Goal: Check status: Check status

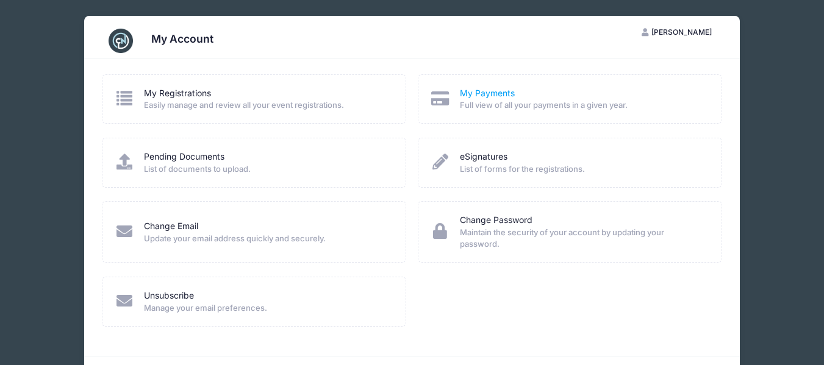
click at [479, 98] on link "My Payments" at bounding box center [487, 93] width 55 height 13
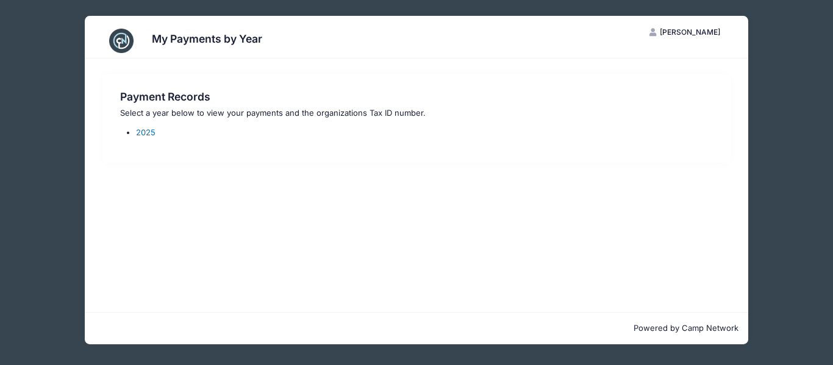
click at [148, 132] on link "2025" at bounding box center [146, 132] width 20 height 10
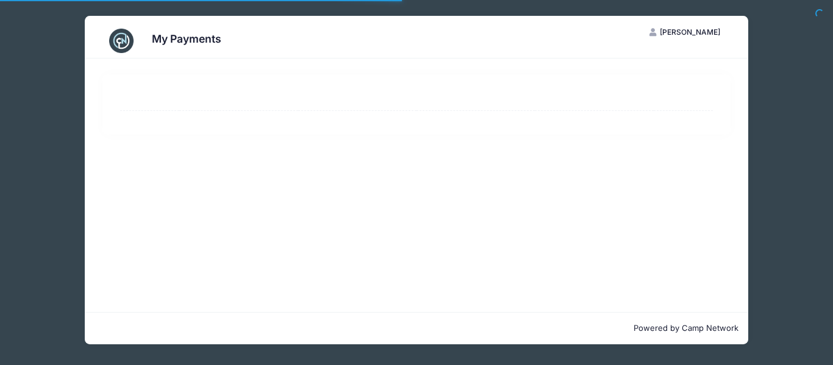
select select "10"
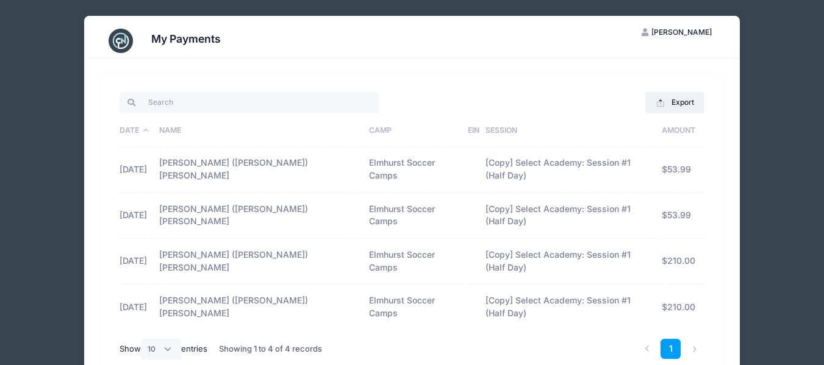
click at [232, 160] on td "[PERSON_NAME] ([PERSON_NAME]) [PERSON_NAME]" at bounding box center [258, 170] width 210 height 46
click at [152, 285] on td "05/25/2025" at bounding box center [137, 307] width 34 height 45
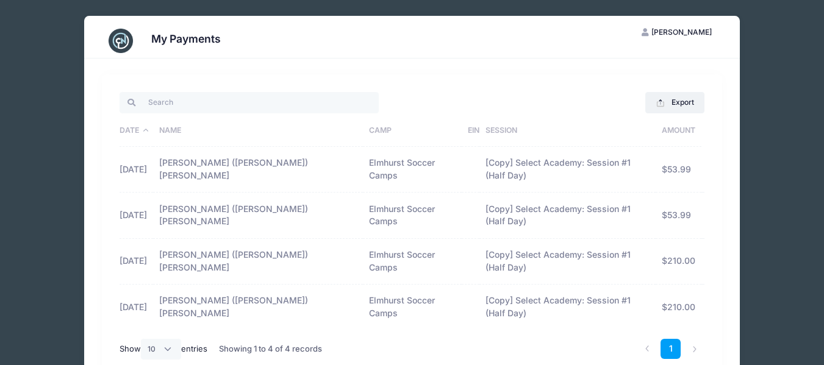
click at [257, 195] on td "Jacob (Jake) Beatty" at bounding box center [258, 216] width 210 height 46
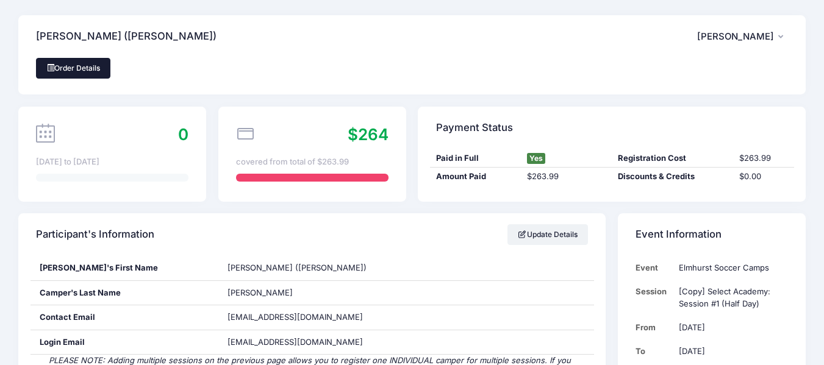
click at [87, 65] on link "Order Details" at bounding box center [73, 68] width 74 height 21
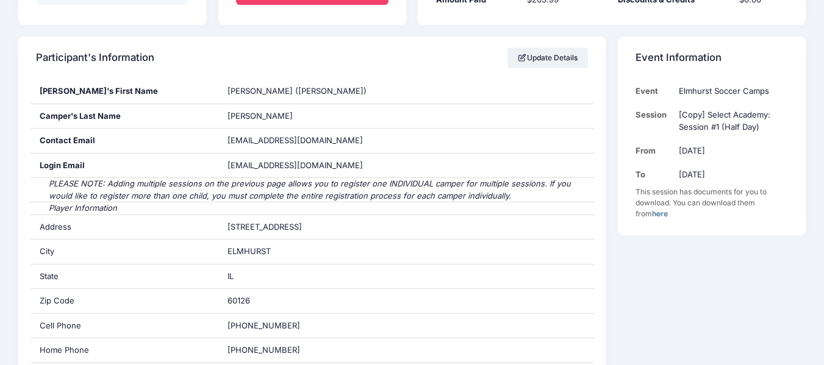
scroll to position [130, 0]
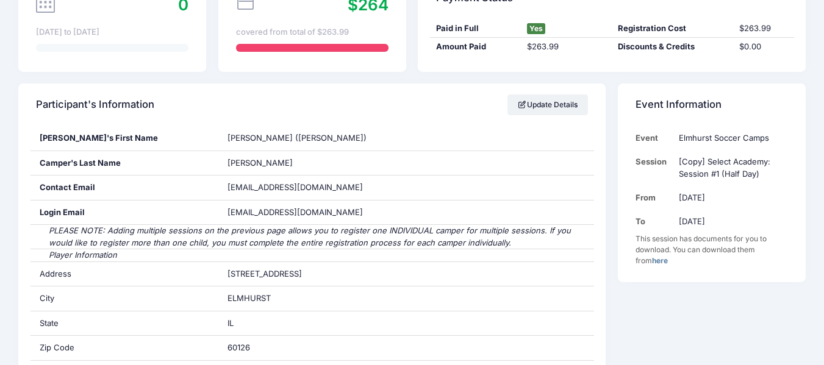
click at [652, 262] on link "here" at bounding box center [660, 260] width 16 height 9
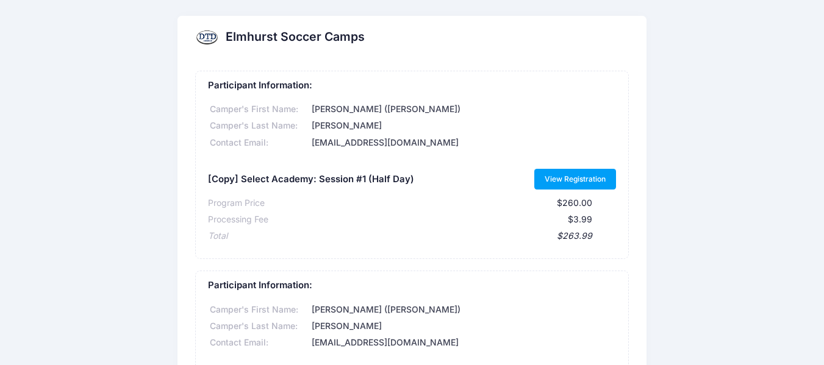
click at [578, 179] on link "View Registration" at bounding box center [575, 179] width 82 height 21
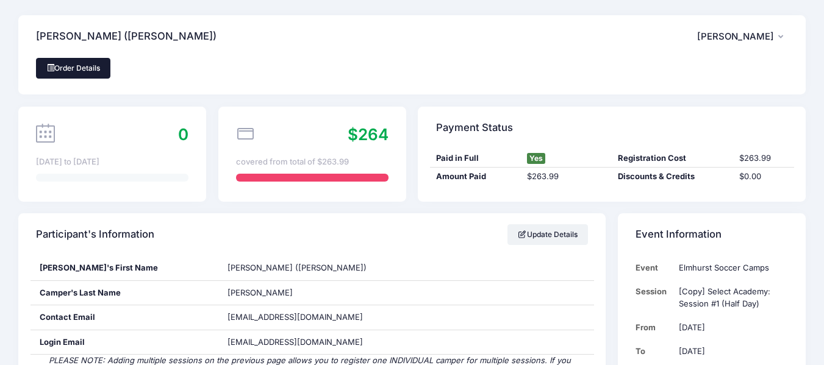
click at [68, 71] on link "Order Details" at bounding box center [73, 68] width 74 height 21
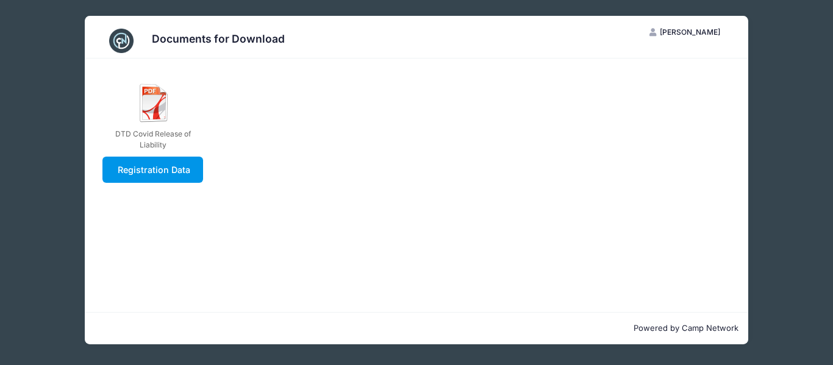
click at [162, 176] on link "Registration Data" at bounding box center [152, 170] width 101 height 26
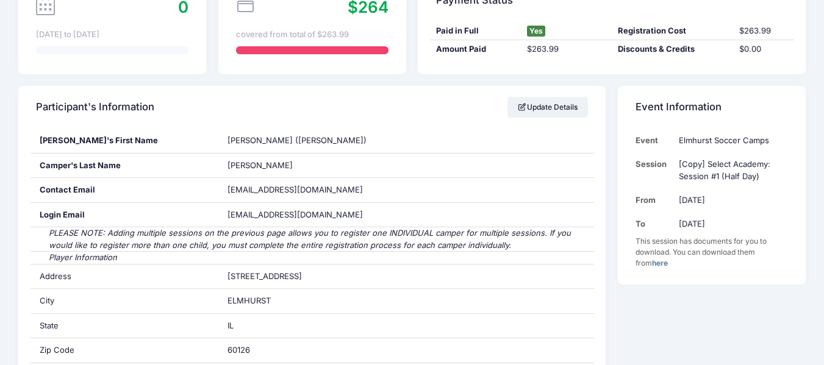
scroll to position [14, 0]
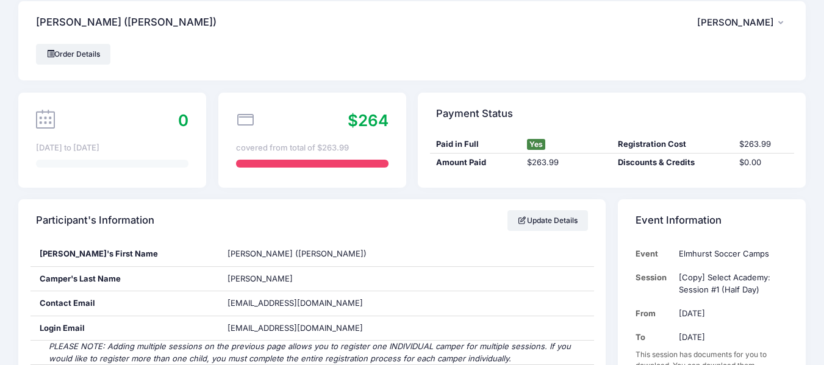
click at [323, 130] on div "$264" at bounding box center [312, 121] width 152 height 24
click at [243, 120] on icon at bounding box center [245, 119] width 19 height 19
click at [55, 159] on div "0 Jun 2nd to Jun 6th" at bounding box center [112, 140] width 188 height 95
click at [70, 53] on link "Order Details" at bounding box center [73, 54] width 74 height 21
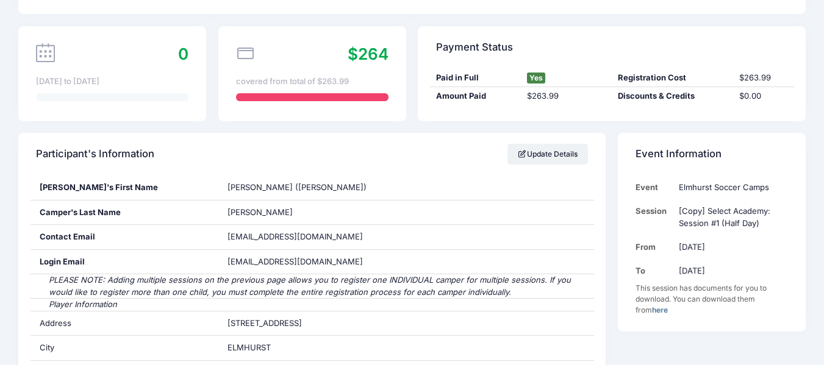
scroll to position [86, 0]
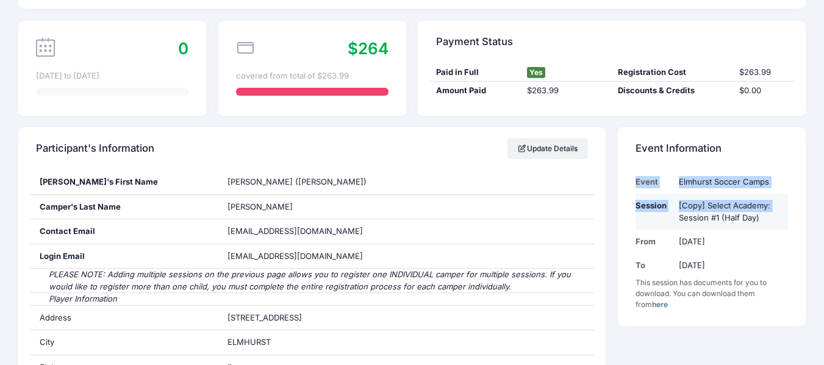
drag, startPoint x: 626, startPoint y: 197, endPoint x: 676, endPoint y: 226, distance: 57.1
click at [676, 226] on div "Event Elmhurst Soccer Camps Session [Copy] Select Academy: Session #1 (Half Day…" at bounding box center [712, 248] width 188 height 156
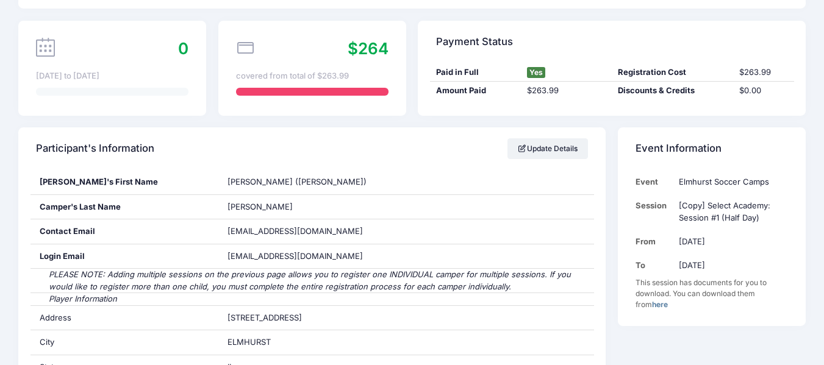
click at [677, 305] on div "This session has documents for you to download. You can download them from here" at bounding box center [711, 293] width 152 height 33
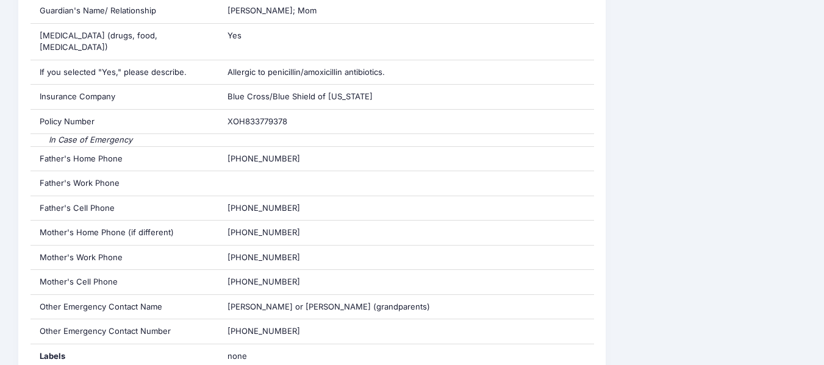
scroll to position [0, 0]
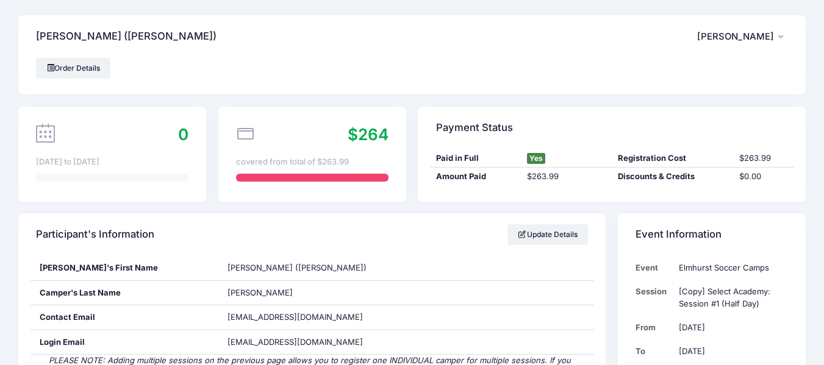
click at [768, 41] on span "[PERSON_NAME]" at bounding box center [735, 36] width 77 height 11
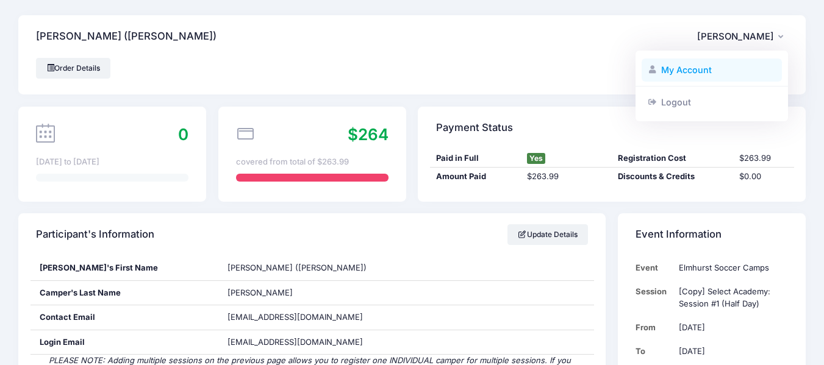
click at [671, 75] on link "My Account" at bounding box center [711, 70] width 141 height 23
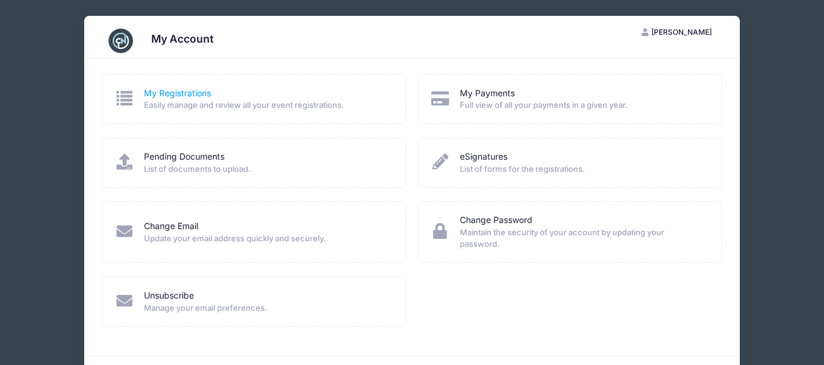
click at [190, 91] on link "My Registrations" at bounding box center [177, 93] width 67 height 13
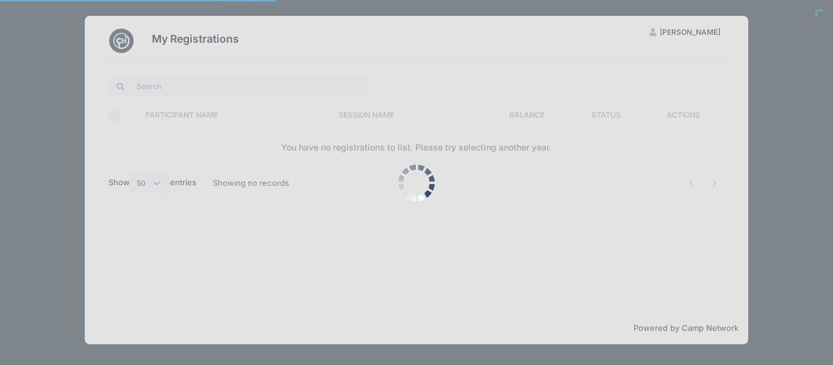
select select "50"
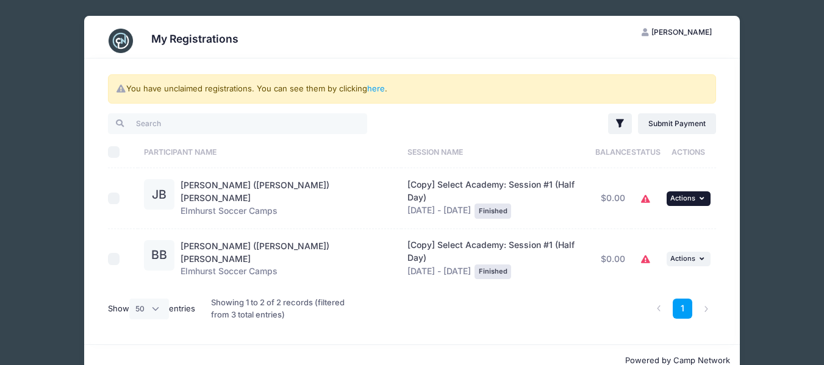
click at [702, 191] on button "... Actions" at bounding box center [688, 198] width 44 height 15
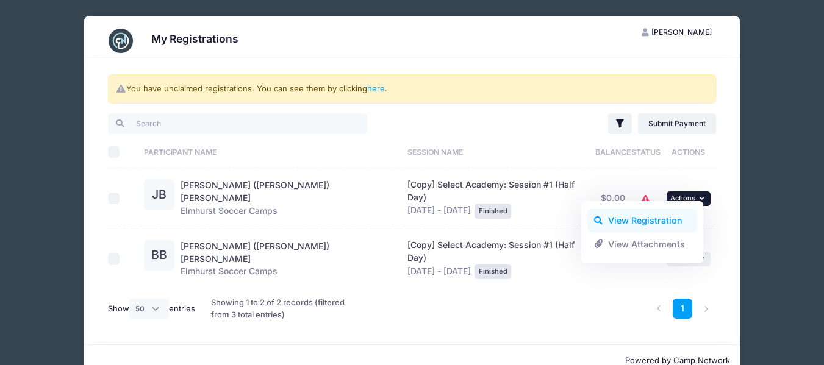
click at [632, 218] on link "View Registration" at bounding box center [642, 220] width 110 height 23
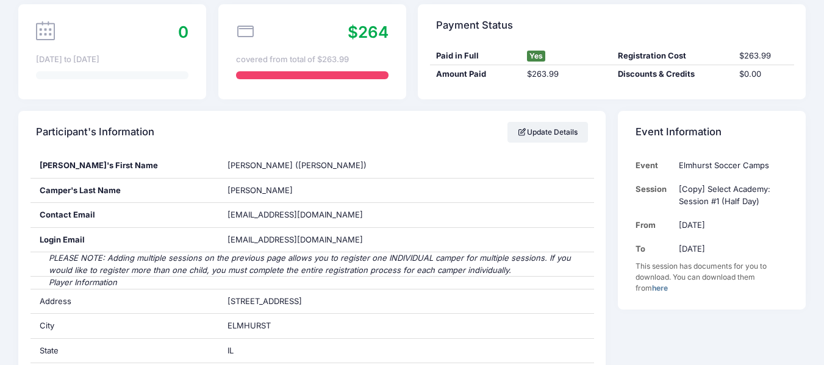
scroll to position [108, 0]
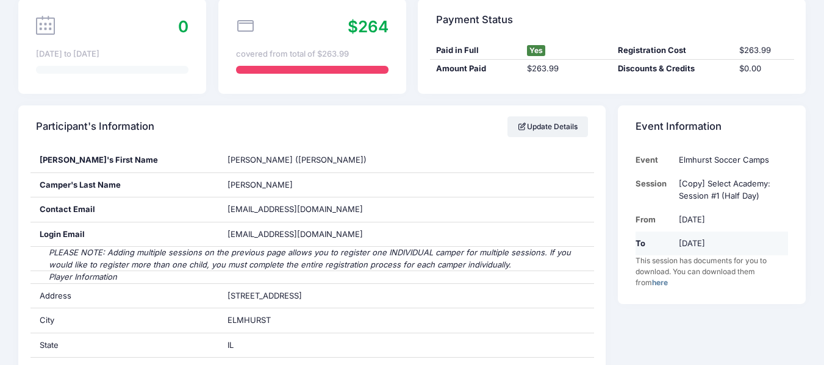
drag, startPoint x: 632, startPoint y: 171, endPoint x: 740, endPoint y: 238, distance: 126.5
click at [740, 238] on div "Event Elmhurst Soccer Camps Session [Copy] Select Academy: Session #1 (Half Day…" at bounding box center [712, 226] width 188 height 156
click at [763, 274] on div "This session has documents for you to download. You can download them from here" at bounding box center [711, 271] width 152 height 33
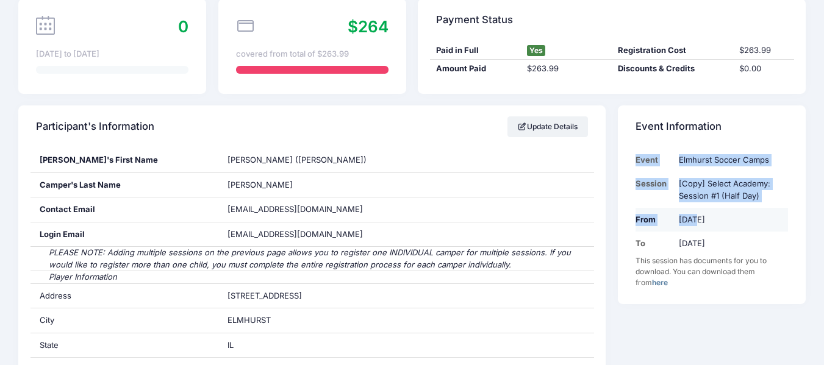
drag, startPoint x: 632, startPoint y: 184, endPoint x: 696, endPoint y: 226, distance: 76.3
click at [696, 226] on div "Event Elmhurst Soccer Camps Session [Copy] Select Academy: Session #1 (Half Day…" at bounding box center [712, 226] width 188 height 156
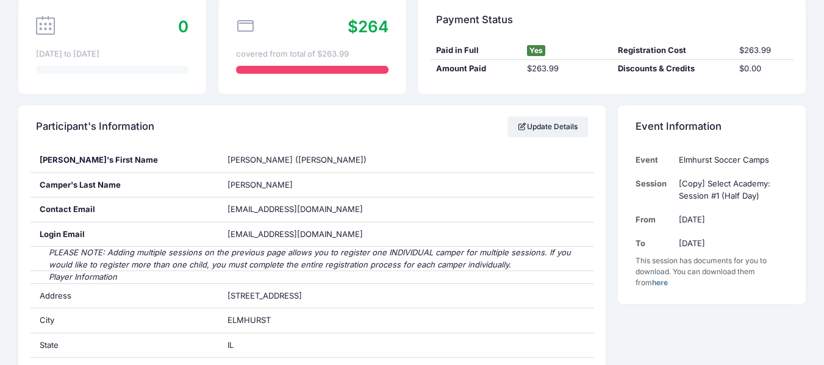
click at [765, 263] on div "This session has documents for you to download. You can download them from here" at bounding box center [711, 271] width 152 height 33
drag, startPoint x: 730, startPoint y: 250, endPoint x: 637, endPoint y: 179, distance: 117.1
click at [637, 179] on tbody "Event Elmhurst Soccer Camps Session [Copy] Select Academy: Session #1 (Half Day…" at bounding box center [711, 201] width 152 height 107
copy tbody "Session [Copy] Select Academy: Session #1 (Half Day) From [DATE] To [DATE]"
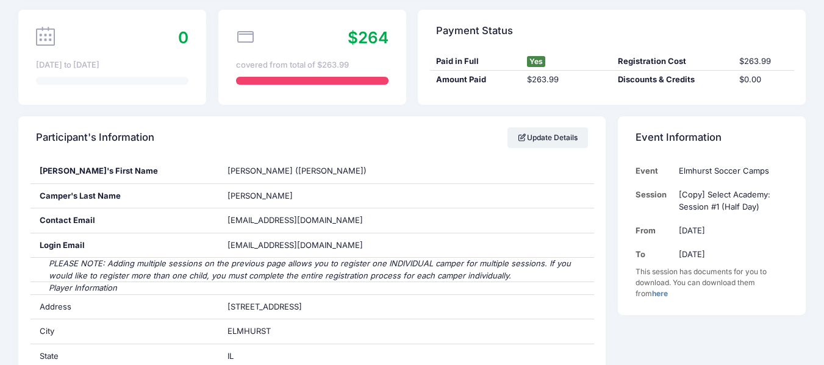
scroll to position [0, 0]
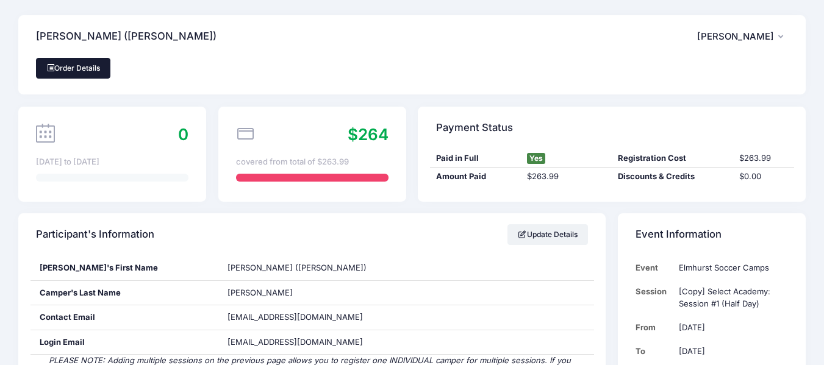
click at [84, 65] on link "Order Details" at bounding box center [73, 68] width 74 height 21
click at [729, 238] on div "Event Information" at bounding box center [712, 234] width 188 height 43
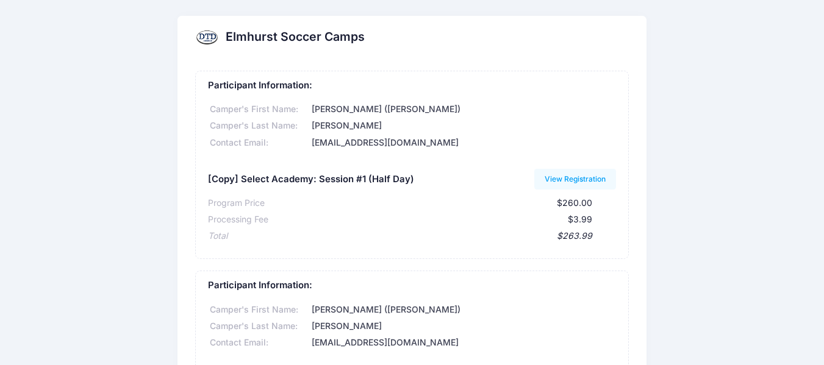
click at [205, 34] on div at bounding box center [207, 37] width 24 height 24
